Goal: Information Seeking & Learning: Learn about a topic

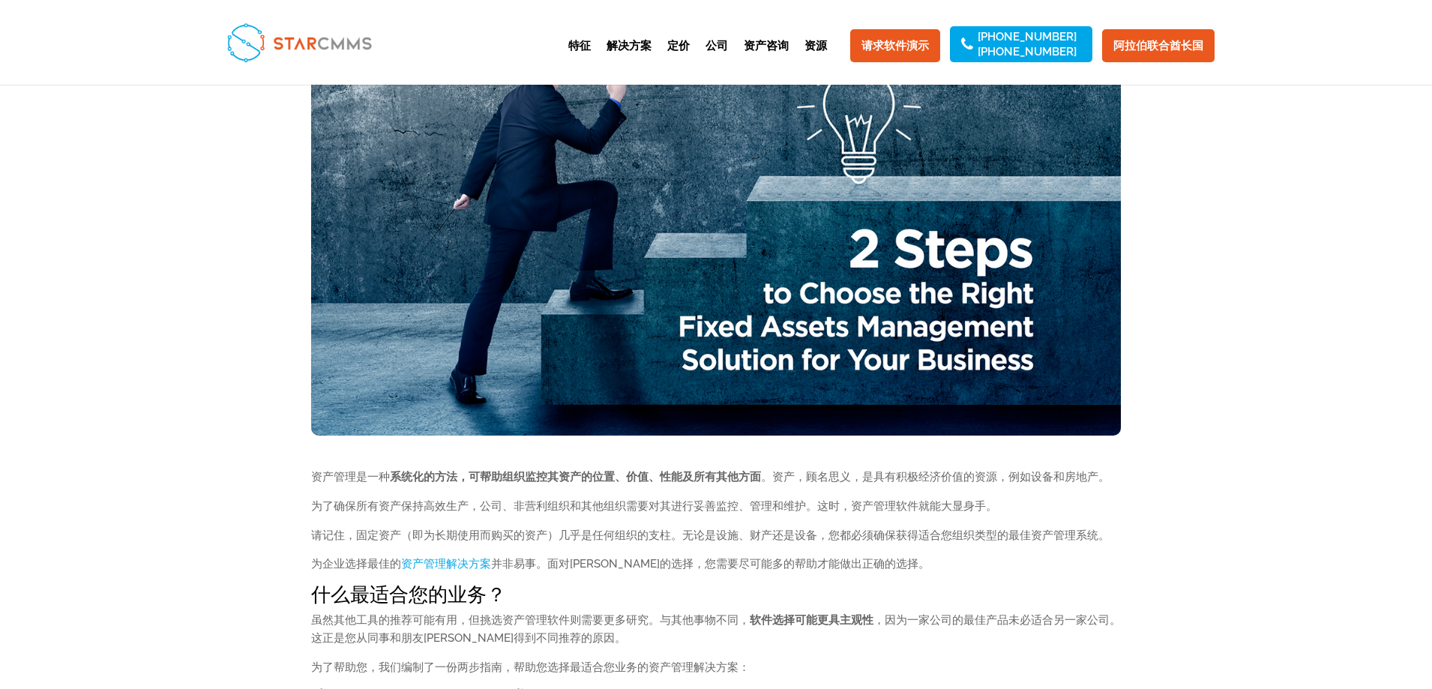
scroll to position [150, 0]
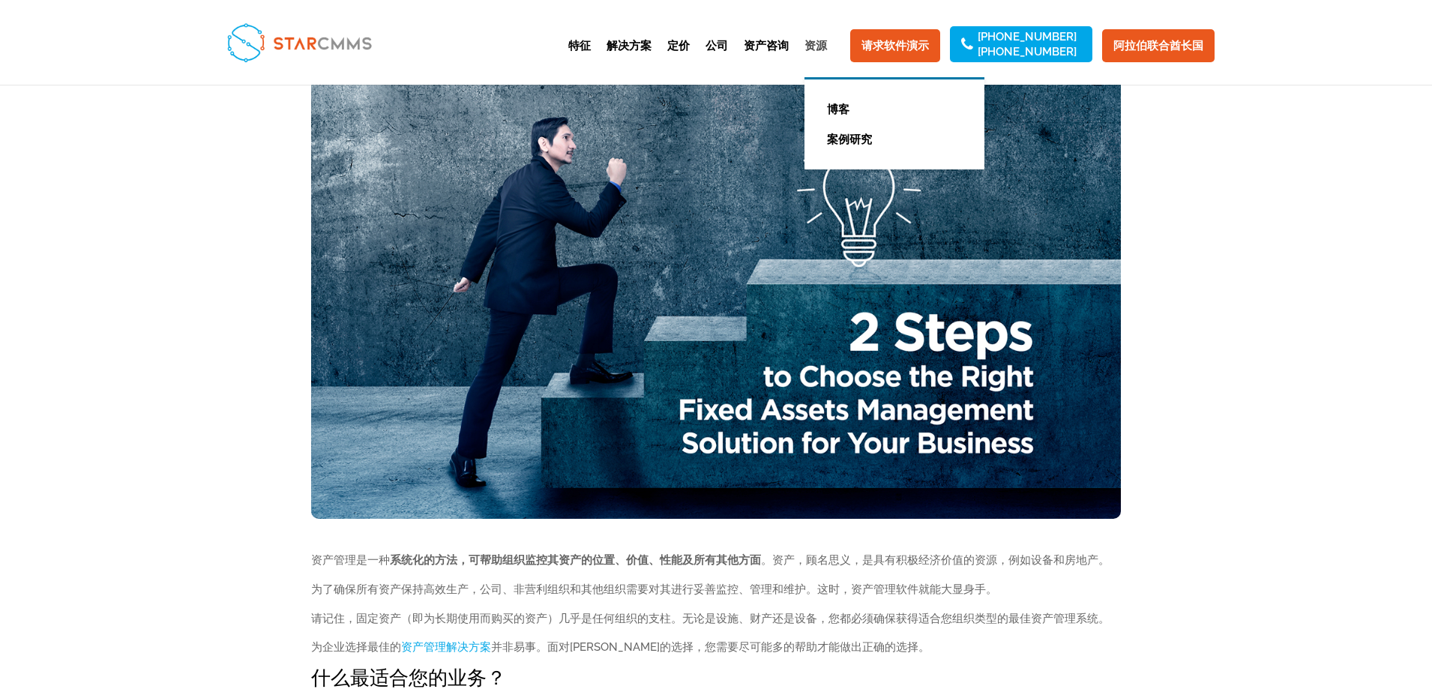
click at [816, 45] on font "资源" at bounding box center [815, 45] width 22 height 13
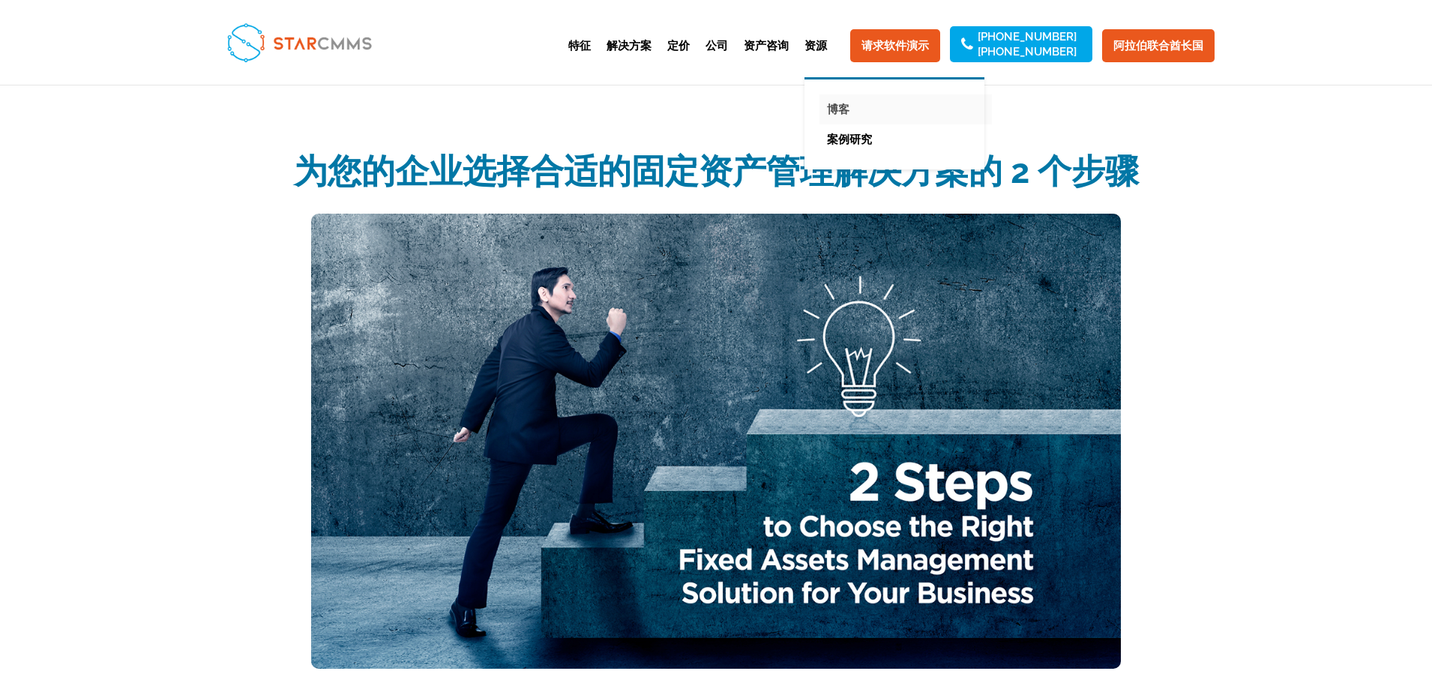
click at [849, 109] on font "博客" at bounding box center [838, 109] width 22 height 13
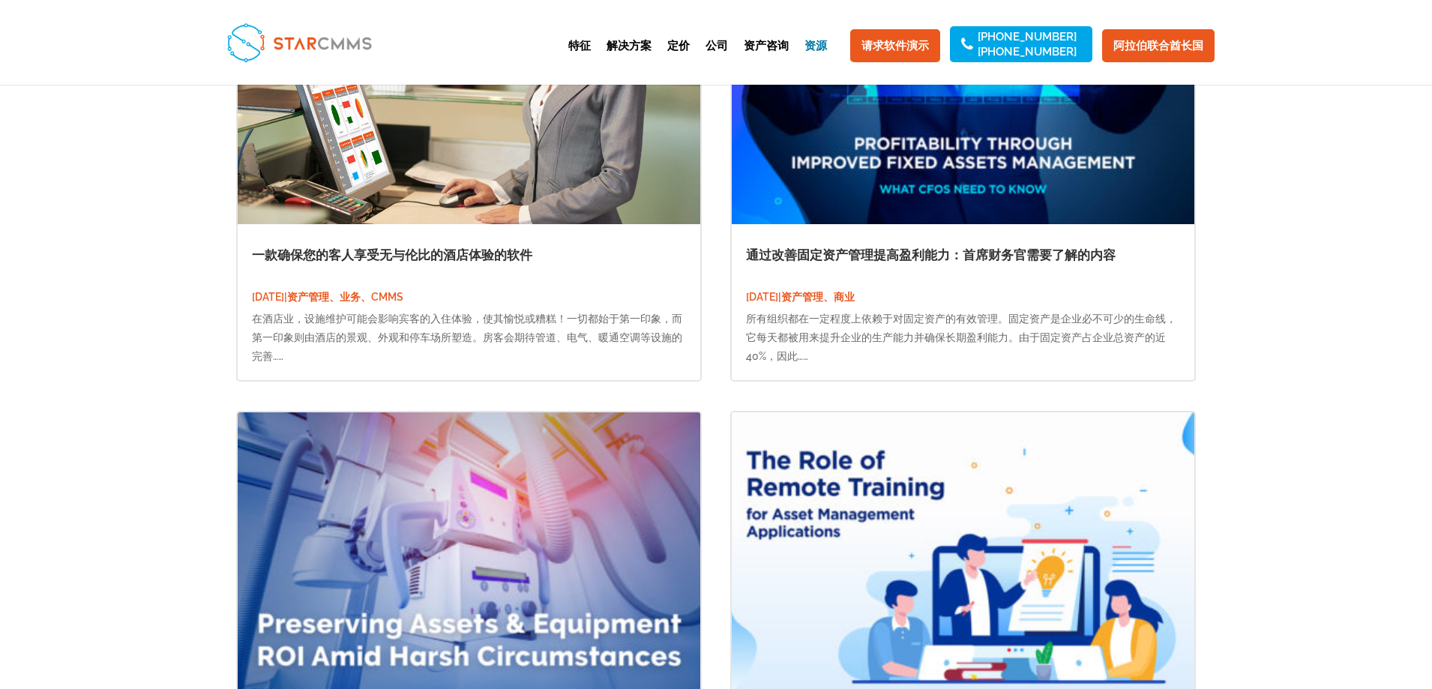
scroll to position [1574, 0]
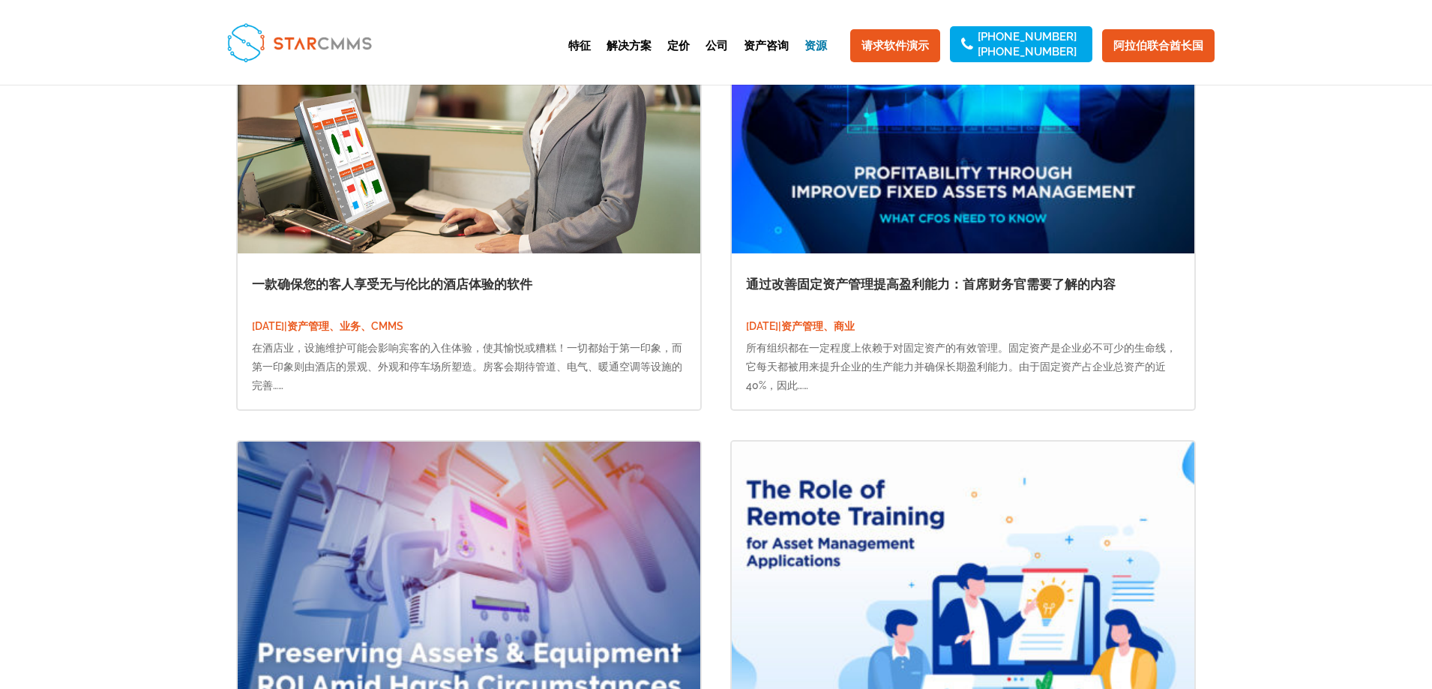
click at [841, 281] on font "通过改善固定资产管理提高盈利能力：首席财务官需要了解的内容" at bounding box center [931, 284] width 370 height 15
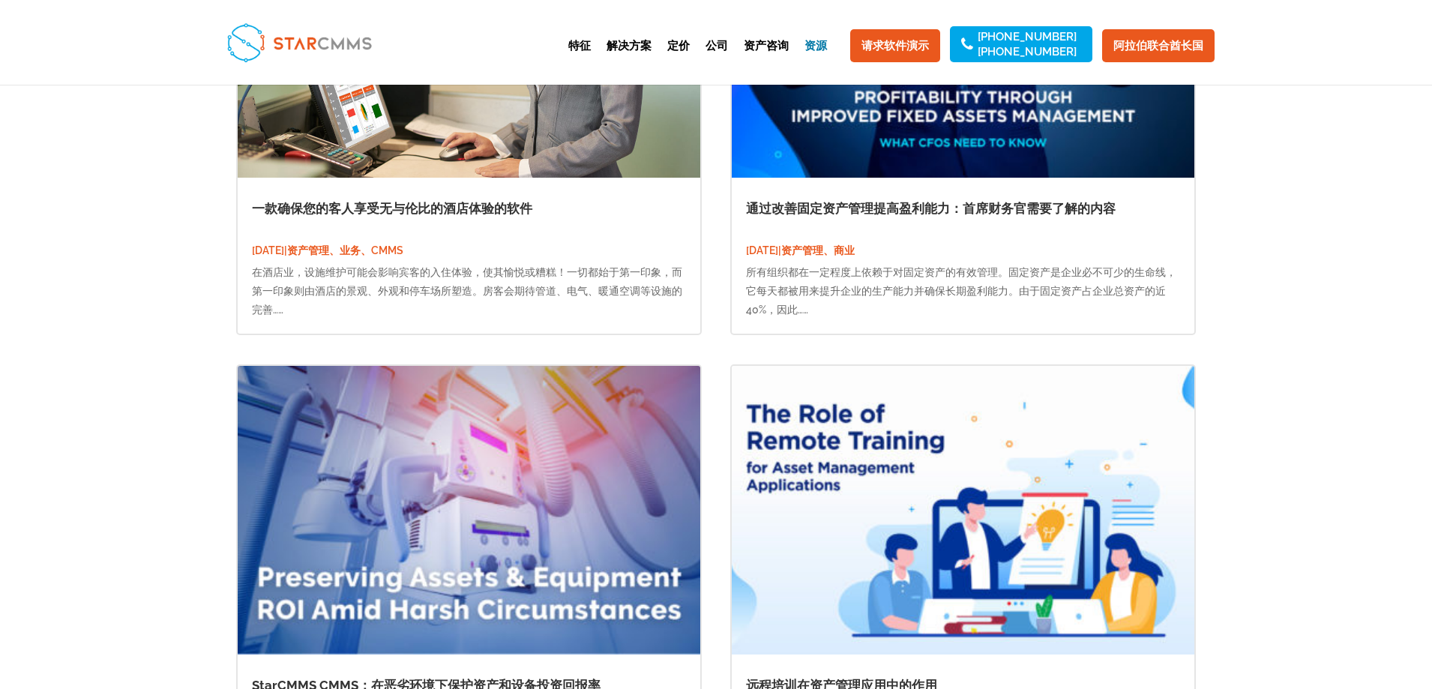
scroll to position [2024, 0]
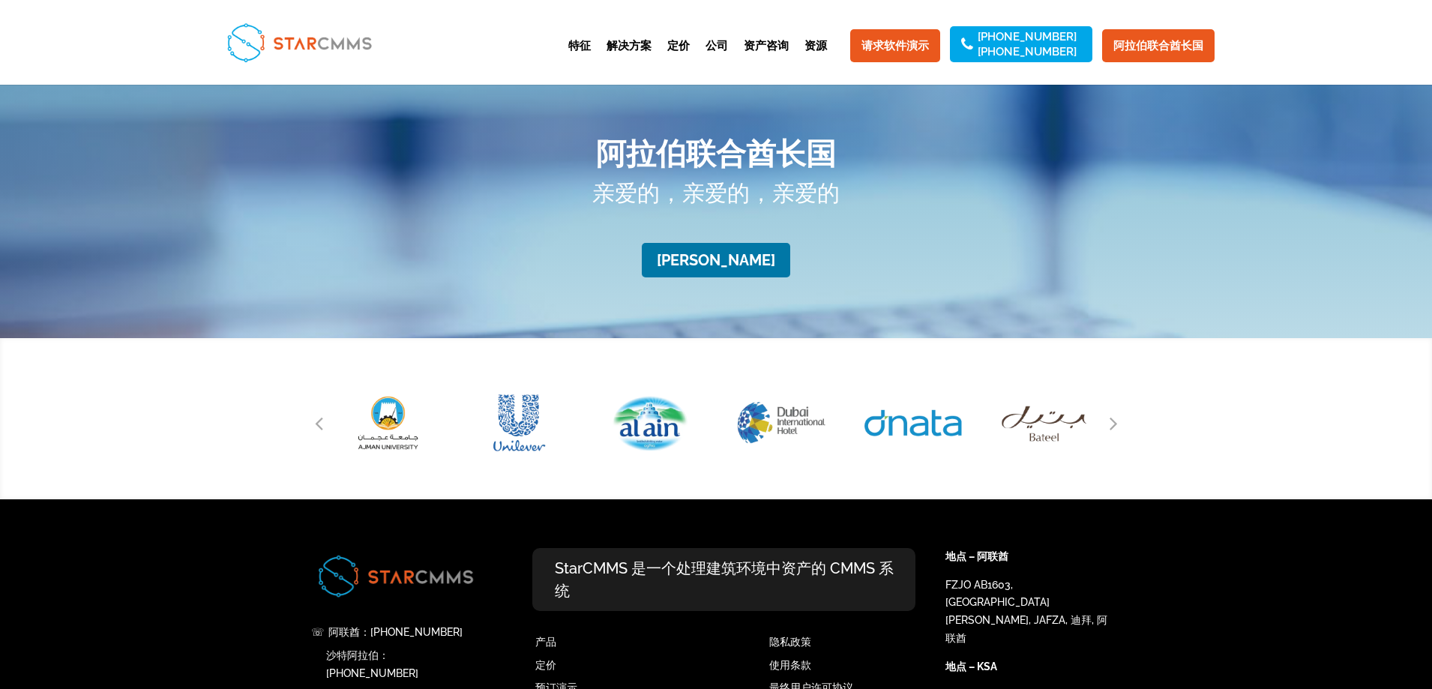
scroll to position [2627, 0]
